Goal: Task Accomplishment & Management: Use online tool/utility

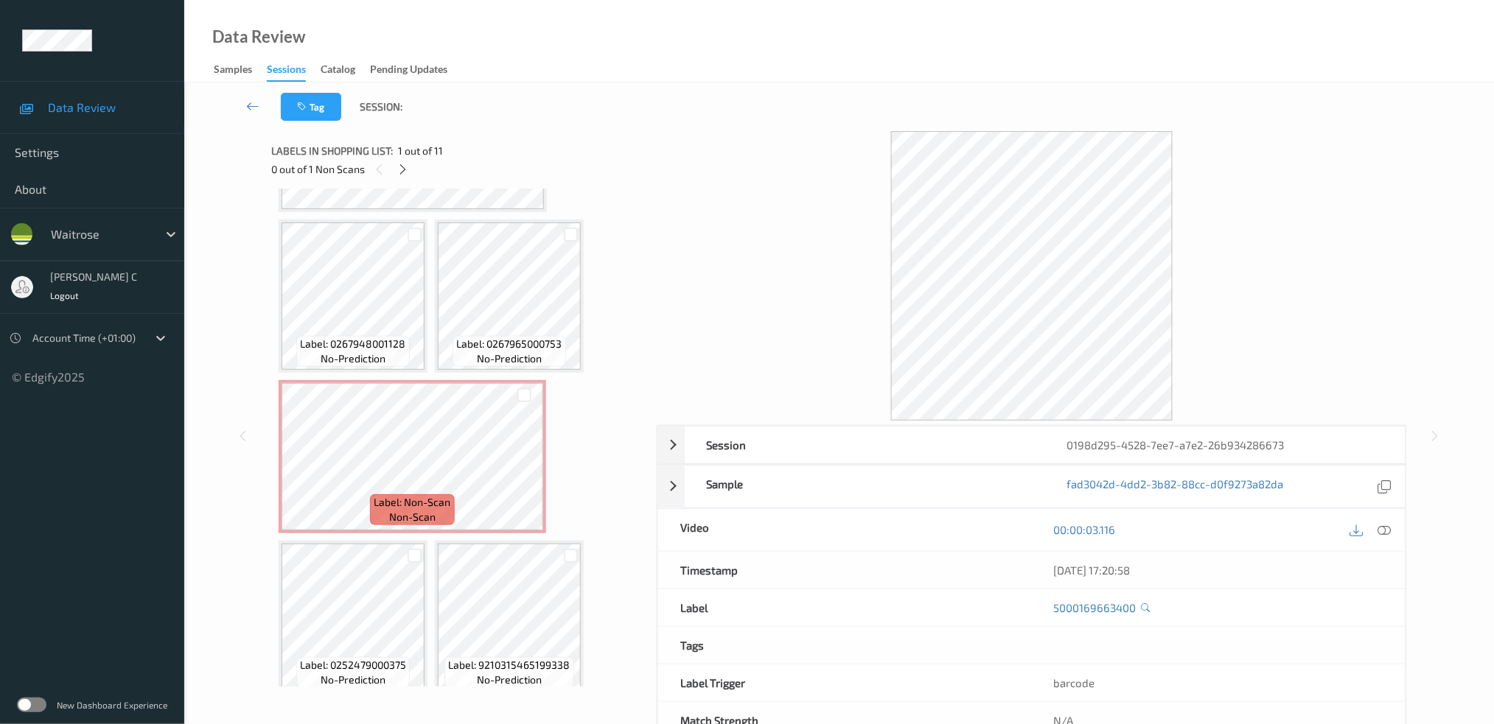
scroll to position [944, 0]
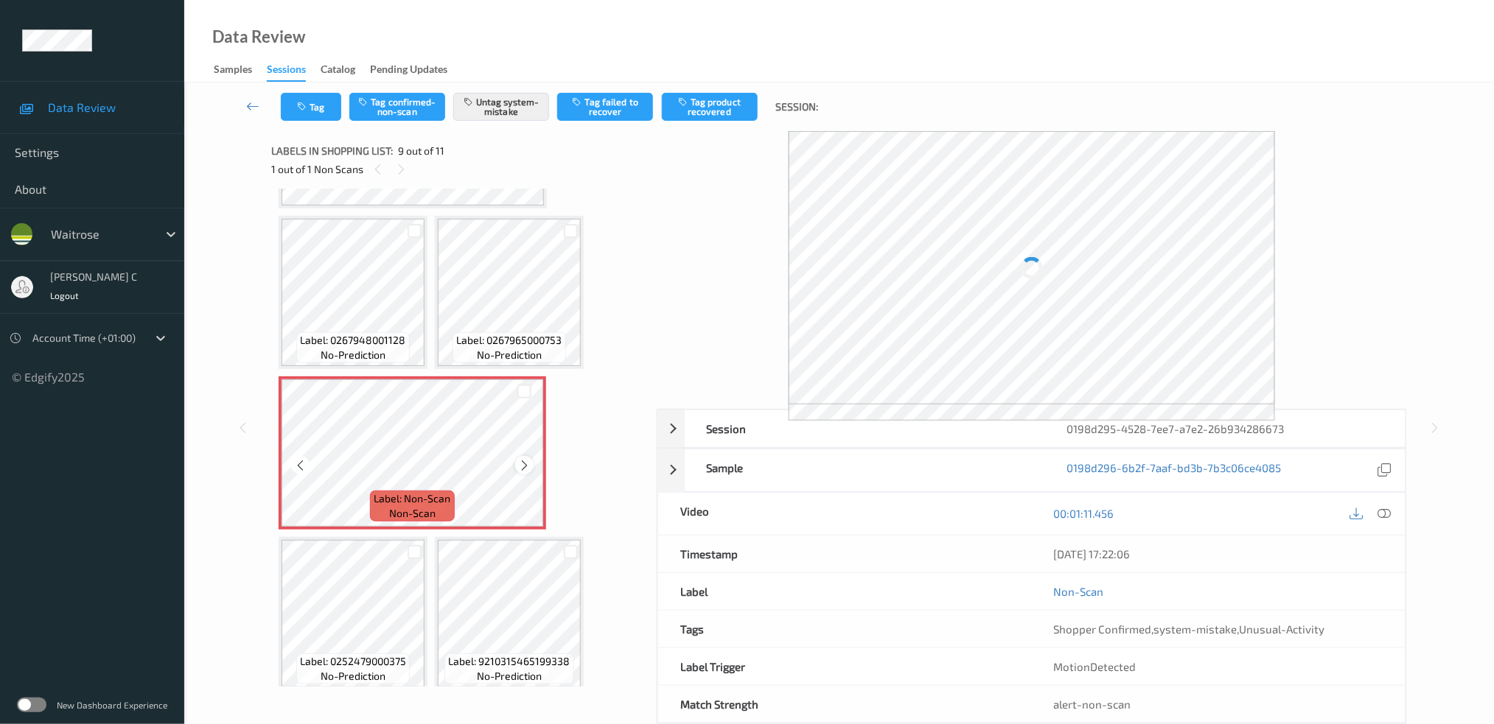
click at [518, 459] on icon at bounding box center [524, 465] width 13 height 13
click at [281, 394] on div at bounding box center [281, 386] width 0 height 15
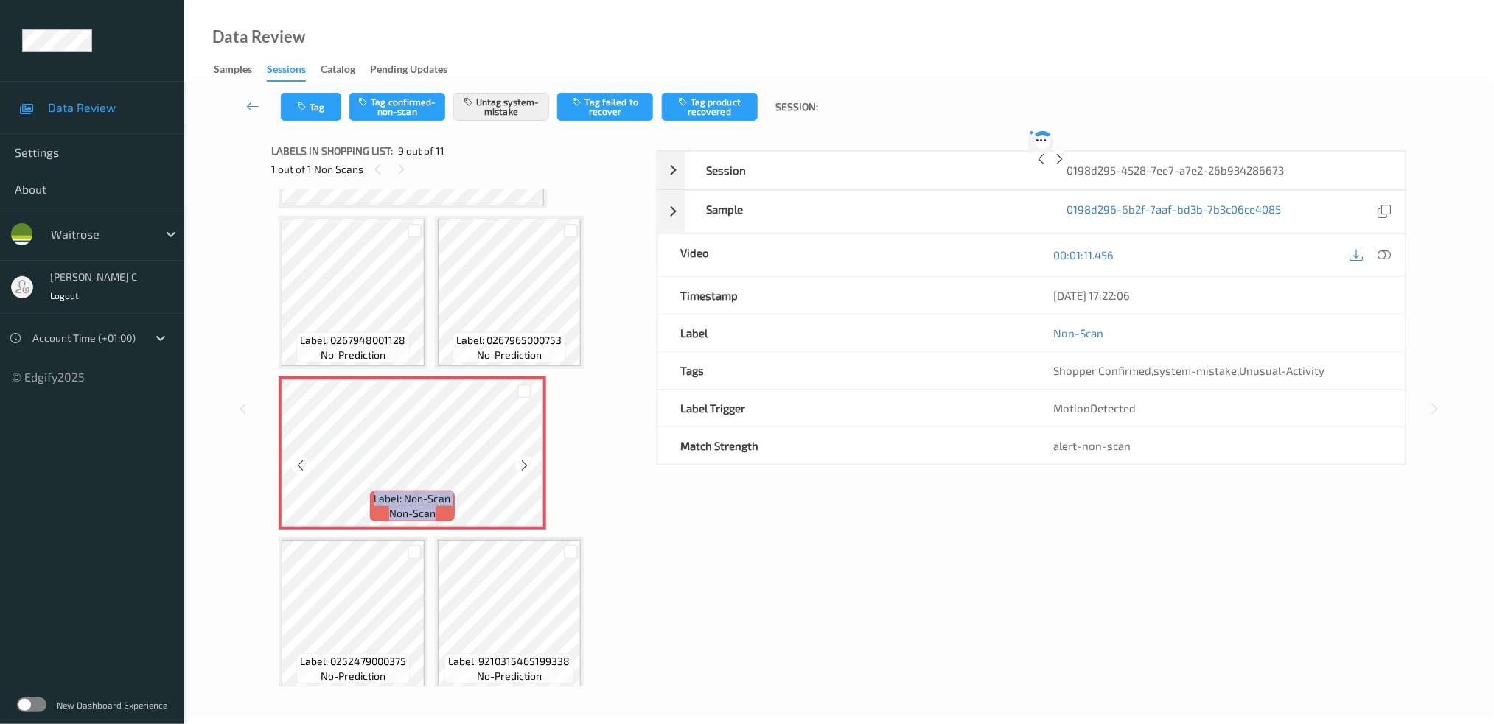
click at [518, 459] on icon at bounding box center [524, 465] width 13 height 13
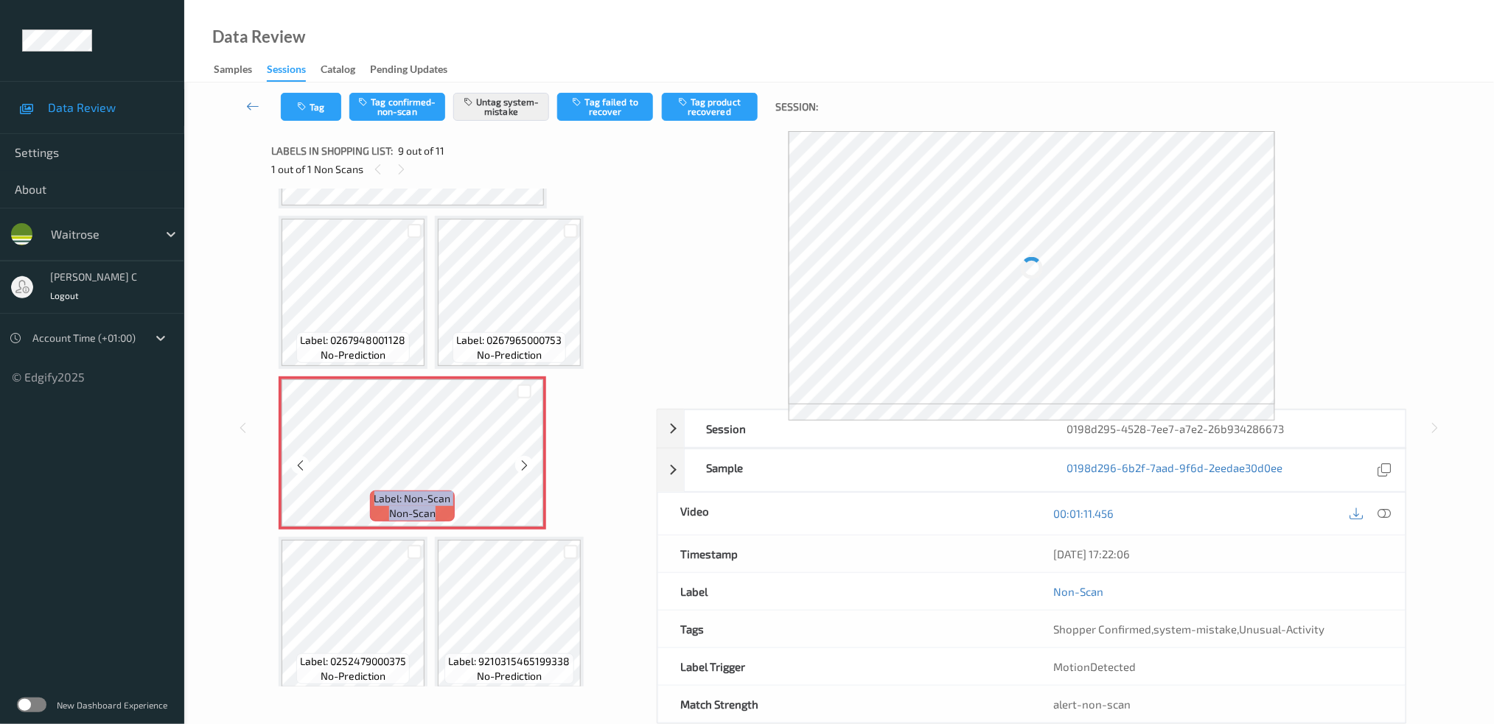
click at [518, 459] on icon at bounding box center [524, 465] width 13 height 13
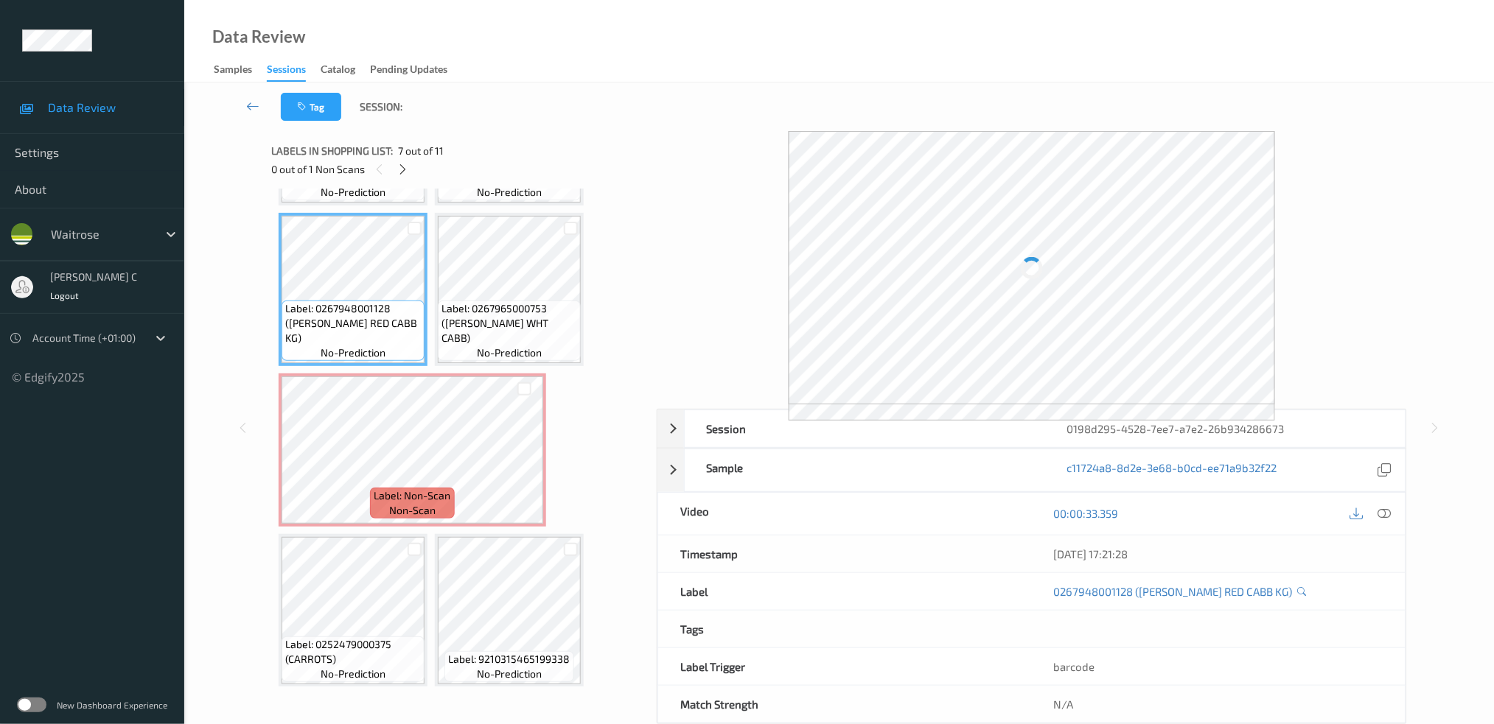
scroll to position [268, 0]
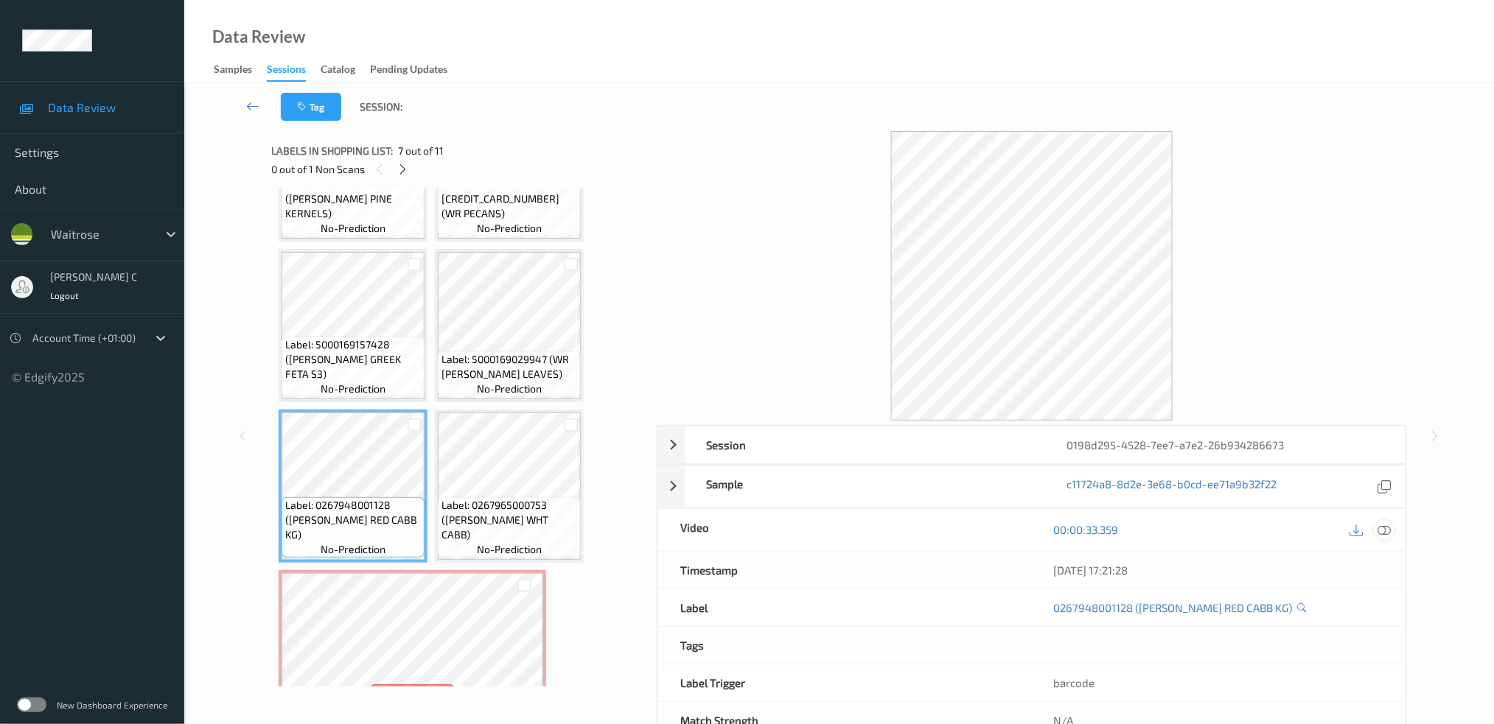
drag, startPoint x: 1380, startPoint y: 523, endPoint x: 1353, endPoint y: 545, distance: 35.1
click at [1380, 524] on icon at bounding box center [1383, 529] width 13 height 13
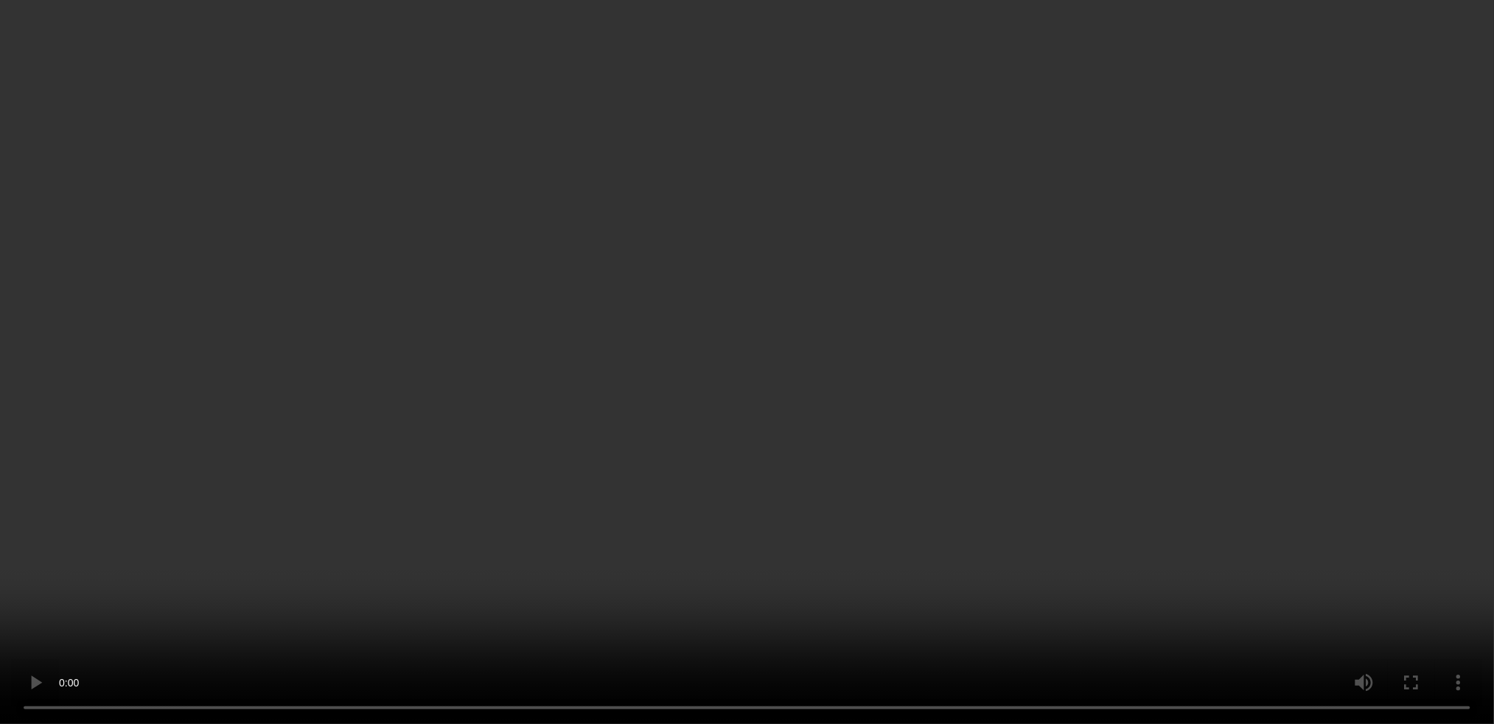
scroll to position [465, 0]
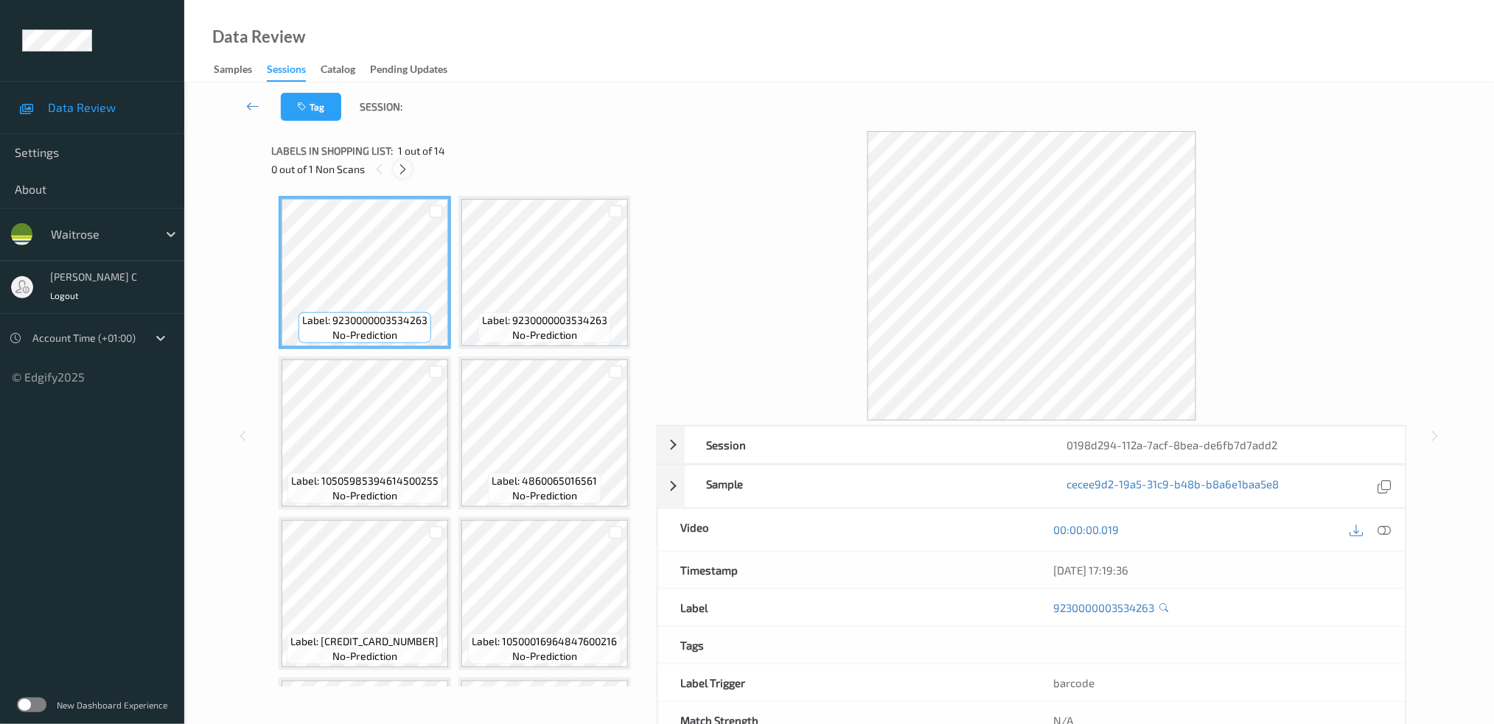
click at [399, 168] on icon at bounding box center [402, 169] width 13 height 13
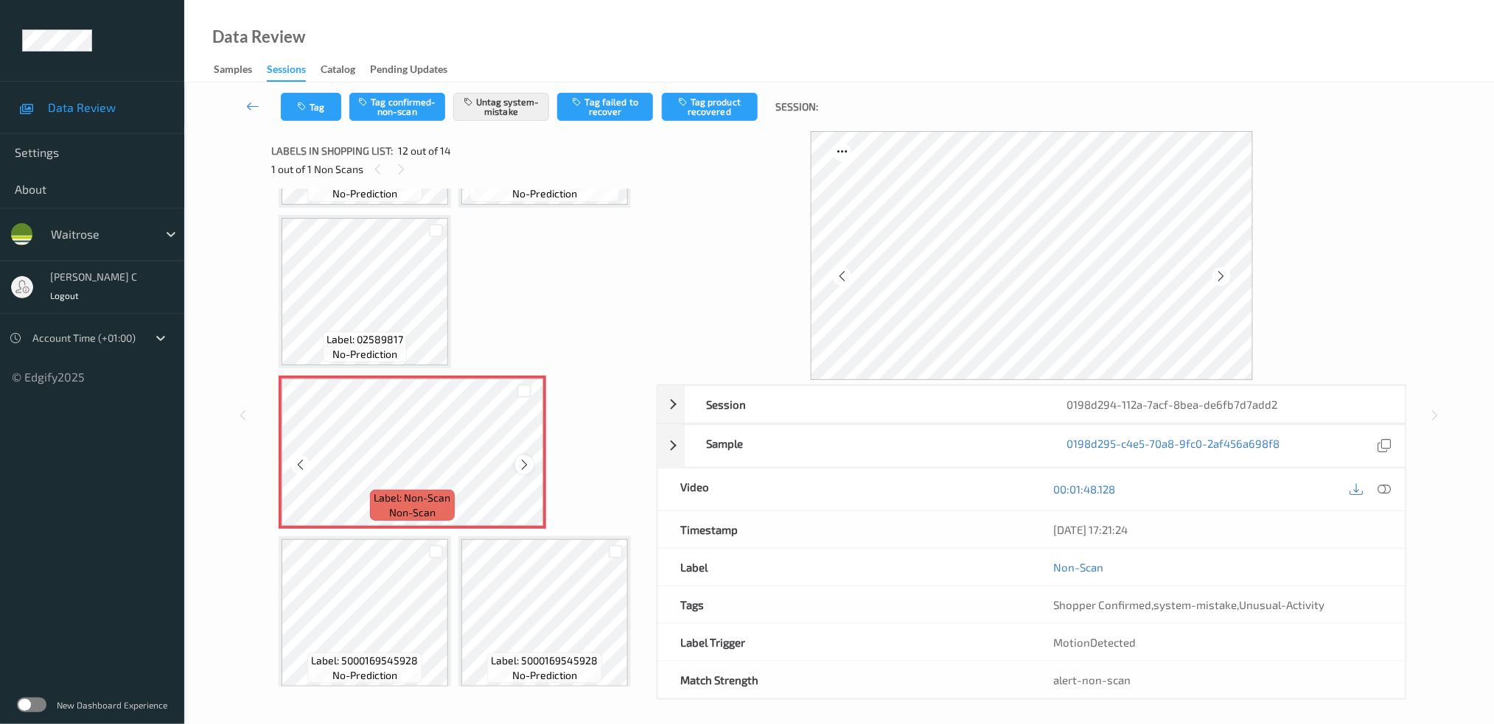
click at [522, 462] on icon at bounding box center [524, 464] width 13 height 13
